Goal: Information Seeking & Learning: Check status

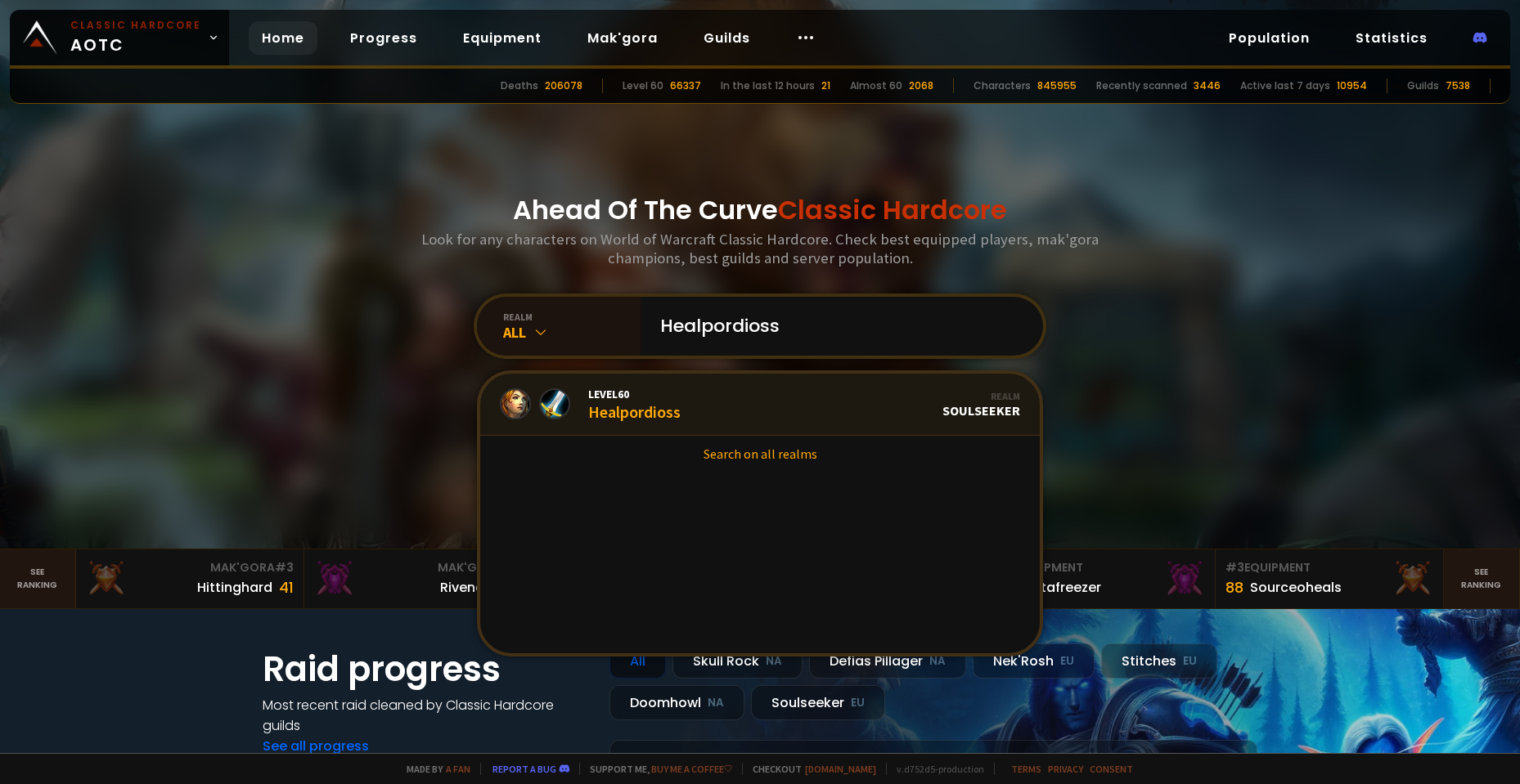
type input "Healpordioss"
click at [655, 407] on div "Level 60 Healpordioss" at bounding box center [634, 404] width 93 height 35
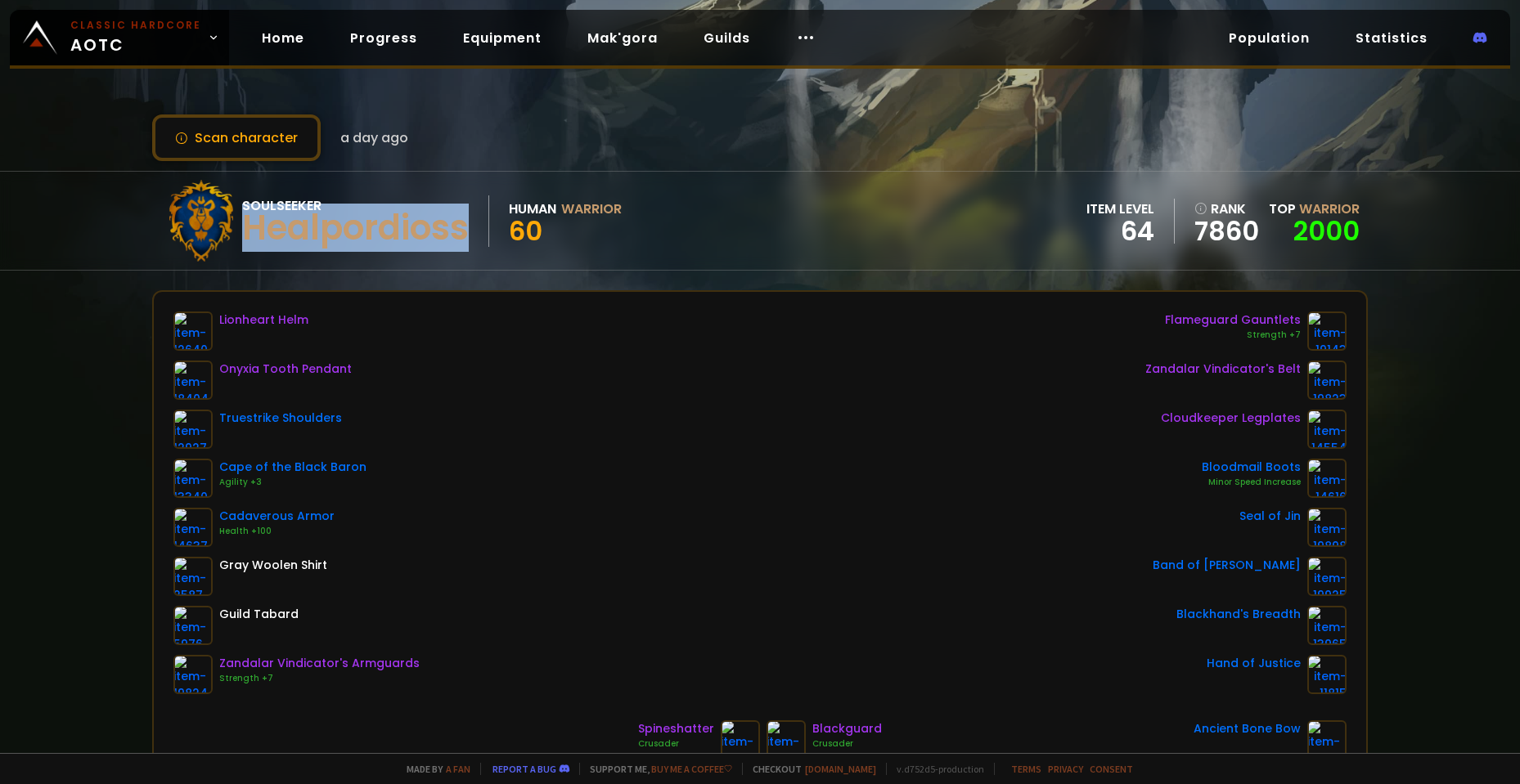
drag, startPoint x: 248, startPoint y: 227, endPoint x: 463, endPoint y: 230, distance: 215.0
click at [463, 230] on div "Healpordioss" at bounding box center [355, 229] width 227 height 25
click at [366, 233] on div "Healpordioss" at bounding box center [355, 229] width 227 height 25
drag, startPoint x: 265, startPoint y: 230, endPoint x: 448, endPoint y: 232, distance: 183.0
click at [448, 232] on div "Healpordioss" at bounding box center [355, 229] width 227 height 25
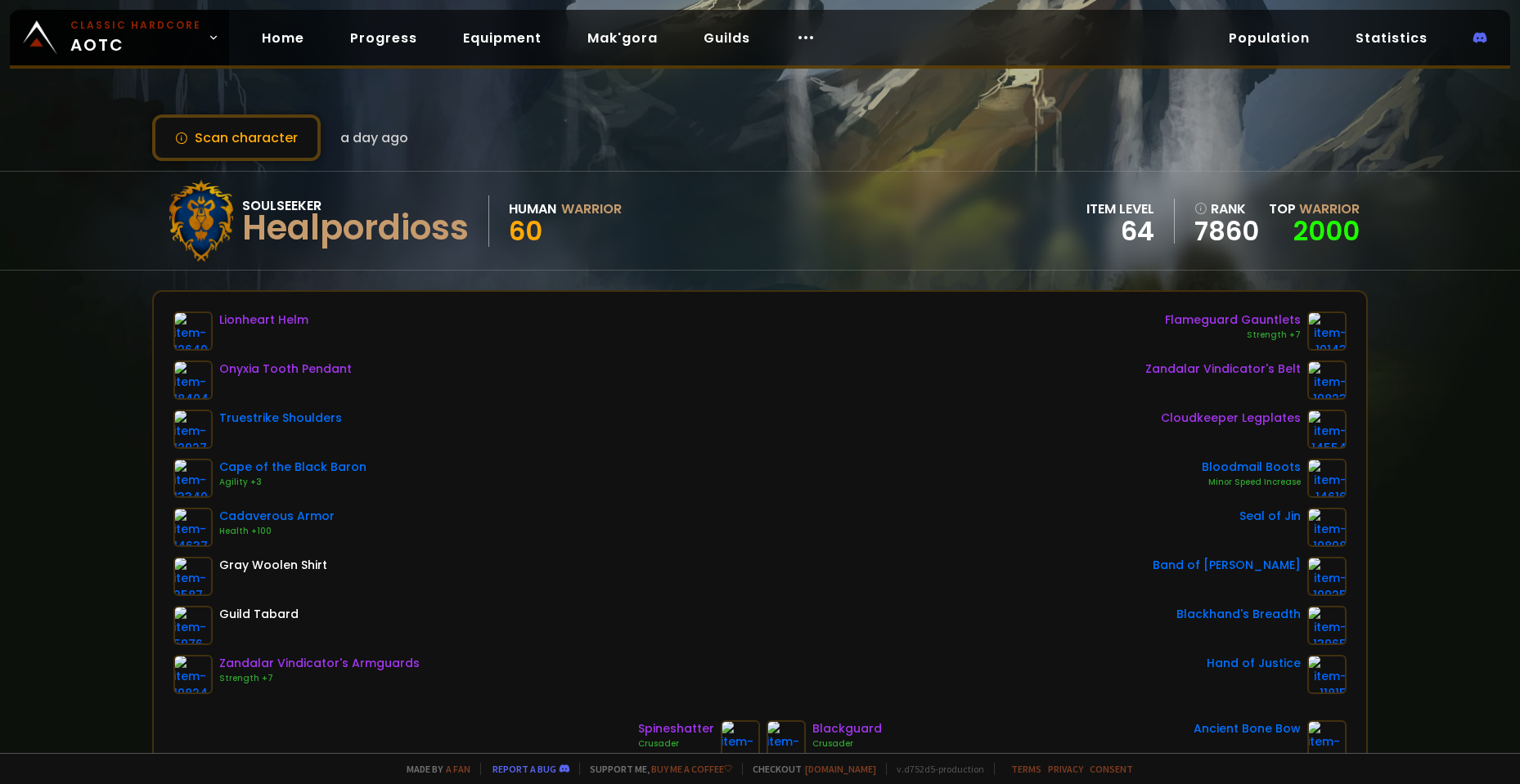
click at [744, 208] on div "Soulseeker Healpordioss Human Warrior 60 item level 64 rank 7860 Top Warrior 20…" at bounding box center [760, 221] width 1216 height 98
